Goal: Task Accomplishment & Management: Use online tool/utility

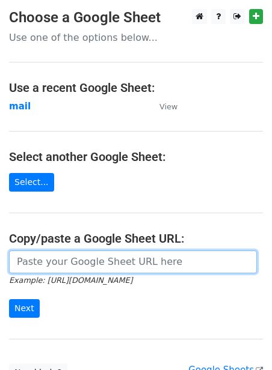
click at [41, 266] on input "url" at bounding box center [133, 262] width 248 height 23
paste input "[URL][DOMAIN_NAME]"
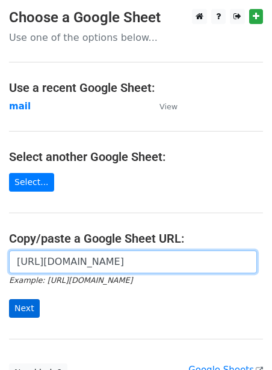
type input "[URL][DOMAIN_NAME]"
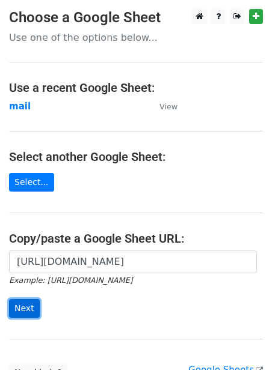
click at [22, 303] on input "Next" at bounding box center [24, 309] width 31 height 19
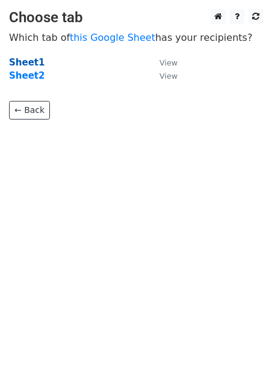
click at [31, 64] on strong "Sheet1" at bounding box center [26, 62] width 35 height 11
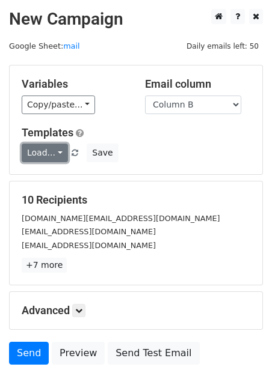
click at [52, 158] on link "Load..." at bounding box center [45, 153] width 46 height 19
click at [57, 182] on link "Guest Post" at bounding box center [69, 179] width 95 height 19
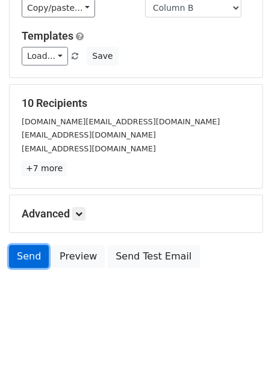
click at [35, 254] on link "Send" at bounding box center [29, 256] width 40 height 23
